Goal: Task Accomplishment & Management: Manage account settings

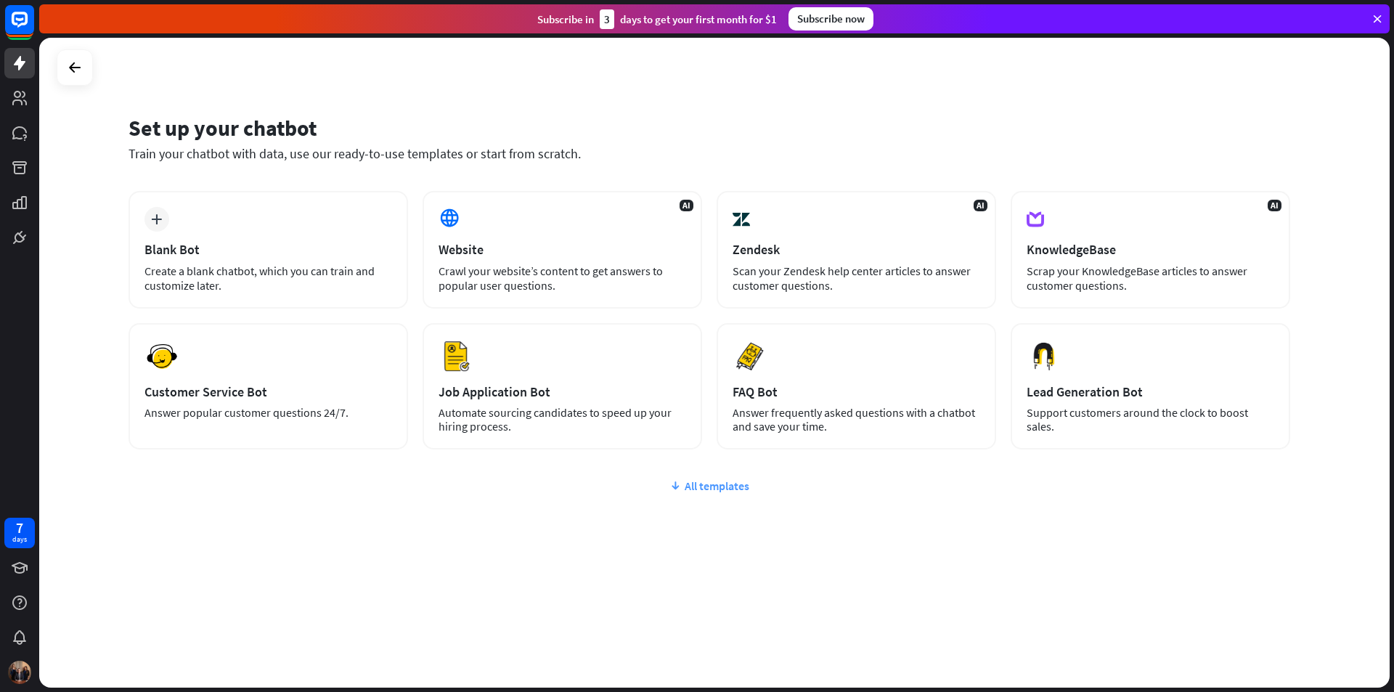
click at [724, 488] on div "All templates" at bounding box center [710, 486] width 1162 height 15
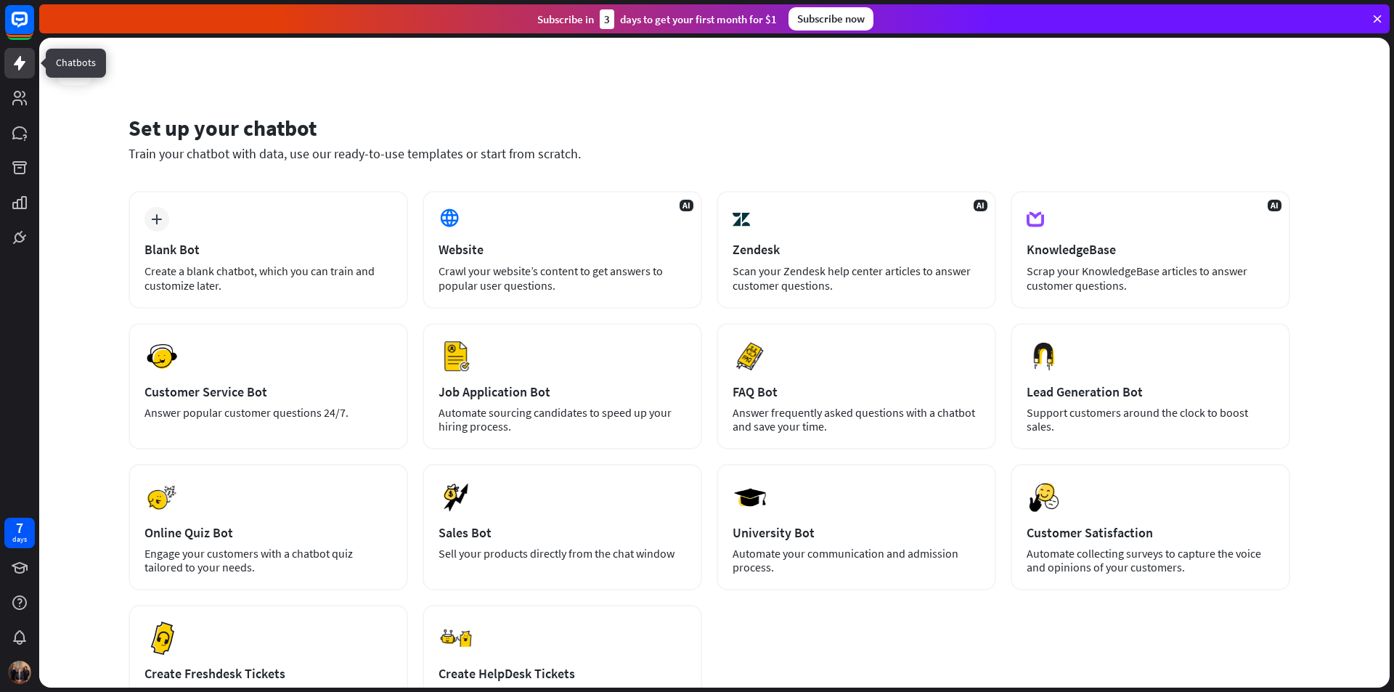
click at [15, 58] on icon at bounding box center [19, 62] width 17 height 17
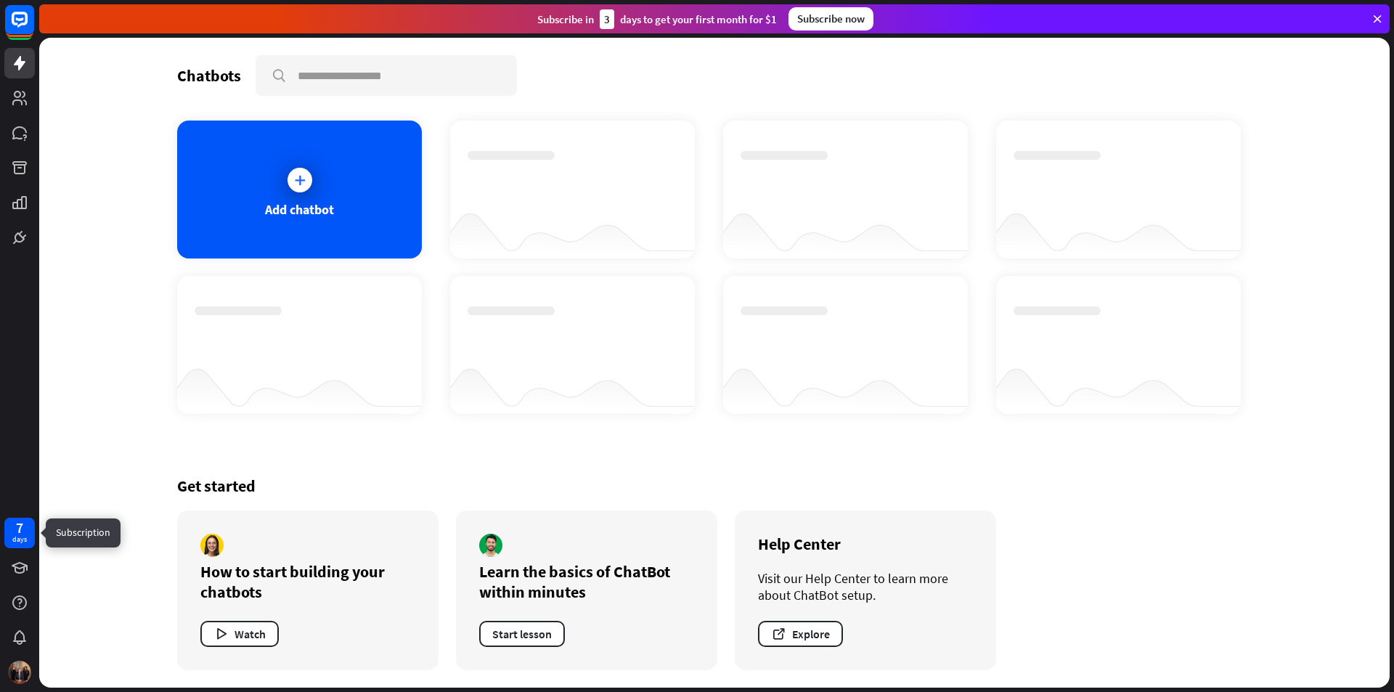
click at [26, 530] on div "7 days" at bounding box center [19, 532] width 15 height 23
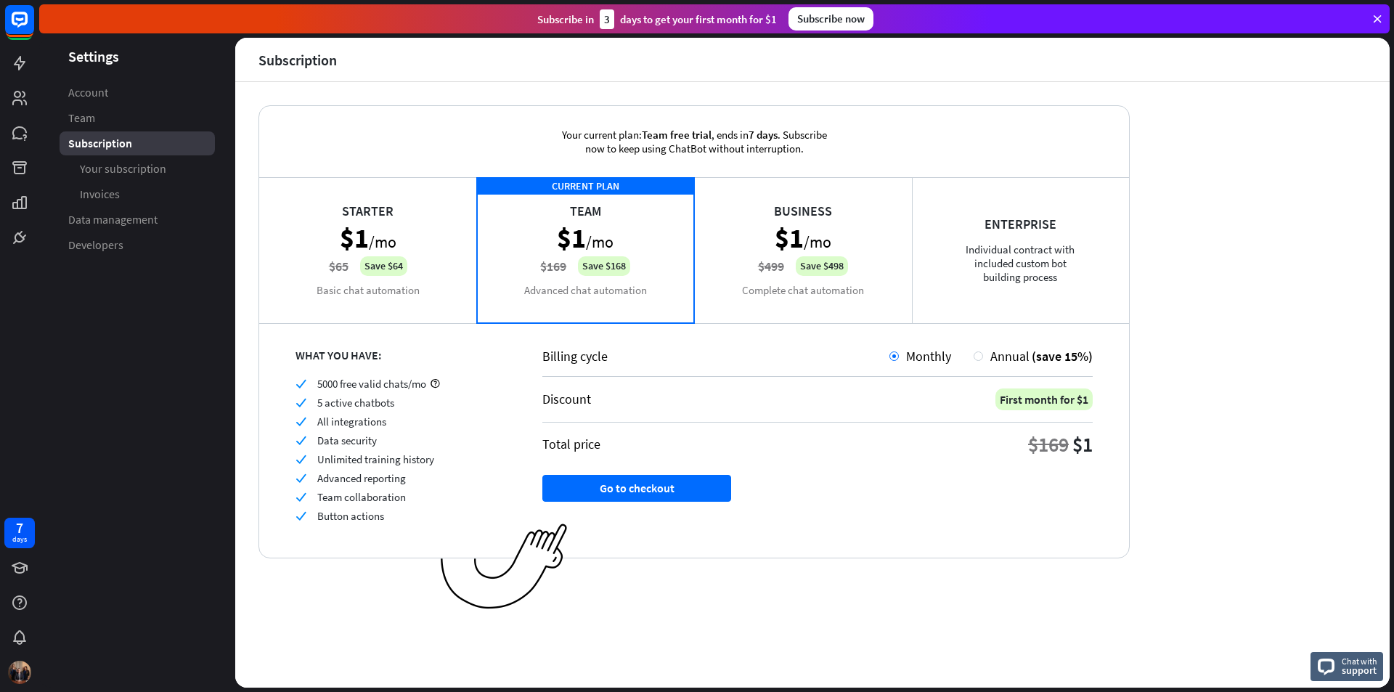
click at [1375, 20] on icon at bounding box center [1377, 18] width 13 height 13
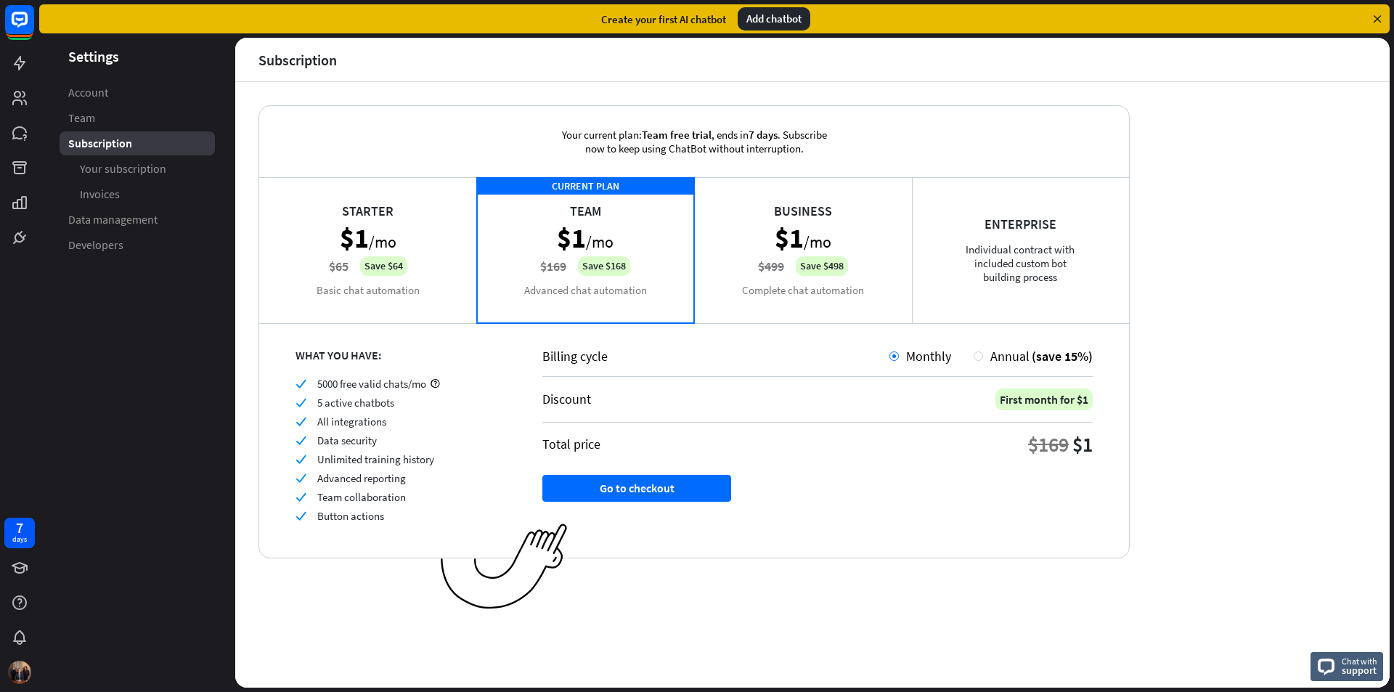
click at [1380, 17] on icon at bounding box center [1377, 18] width 13 height 13
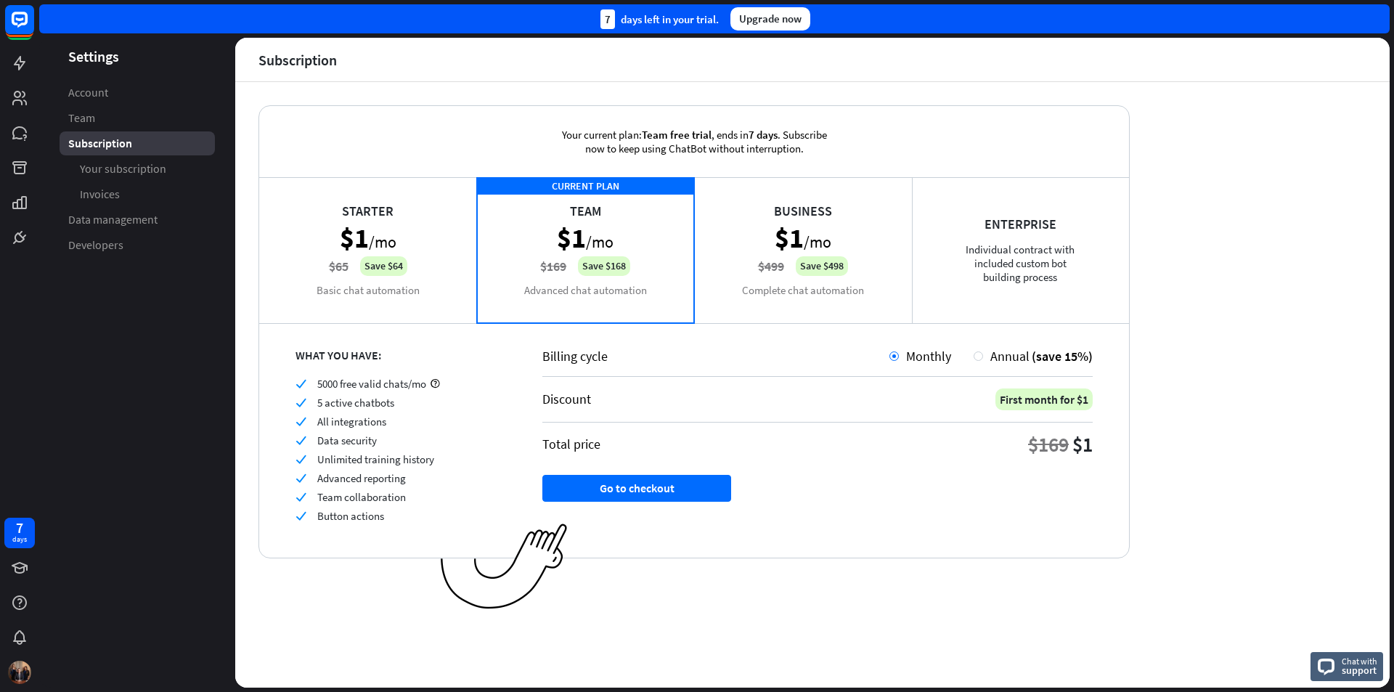
click at [1375, 24] on div "7 days left in your trial. Upgrade now" at bounding box center [714, 18] width 1351 height 29
click at [1276, 235] on div "Your current plan: Team free trial , ends [DATE] . Subscribe now to keep using …" at bounding box center [812, 385] width 1155 height 606
click at [88, 117] on span "Team" at bounding box center [81, 117] width 27 height 15
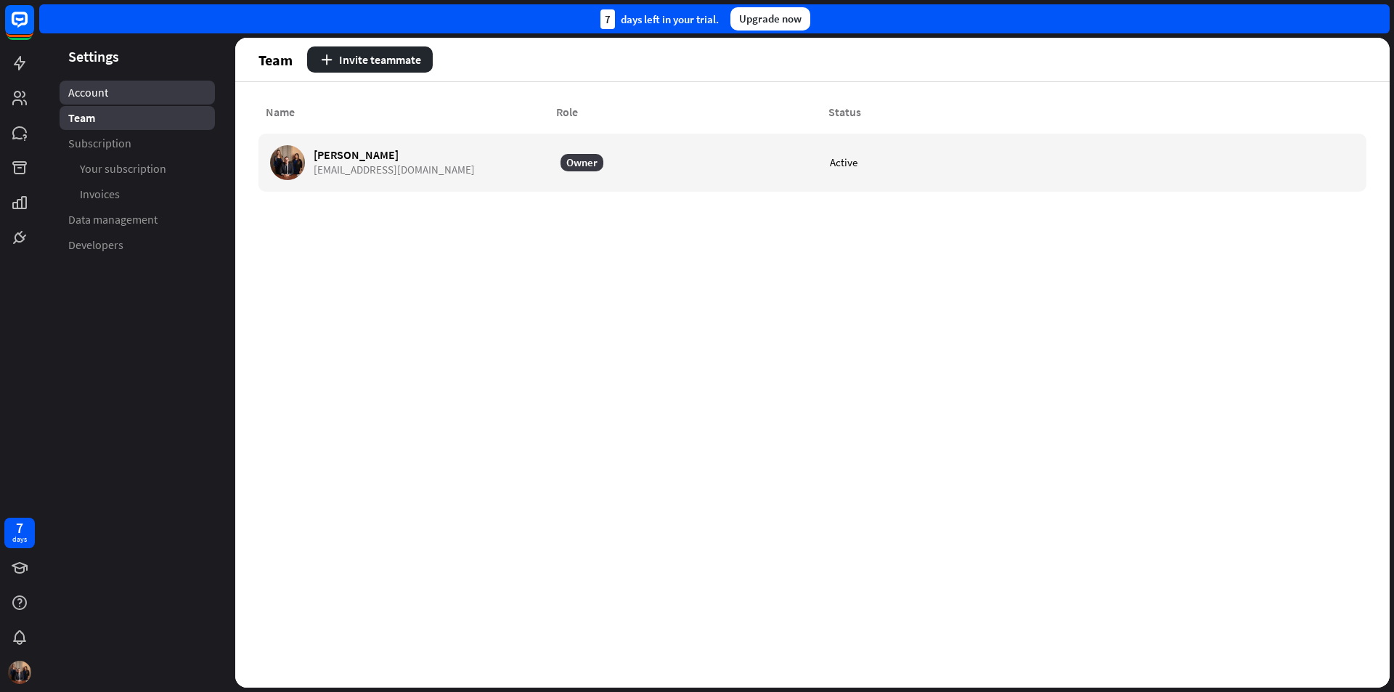
click at [113, 90] on link "Account" at bounding box center [137, 93] width 155 height 24
